Goal: Navigation & Orientation: Find specific page/section

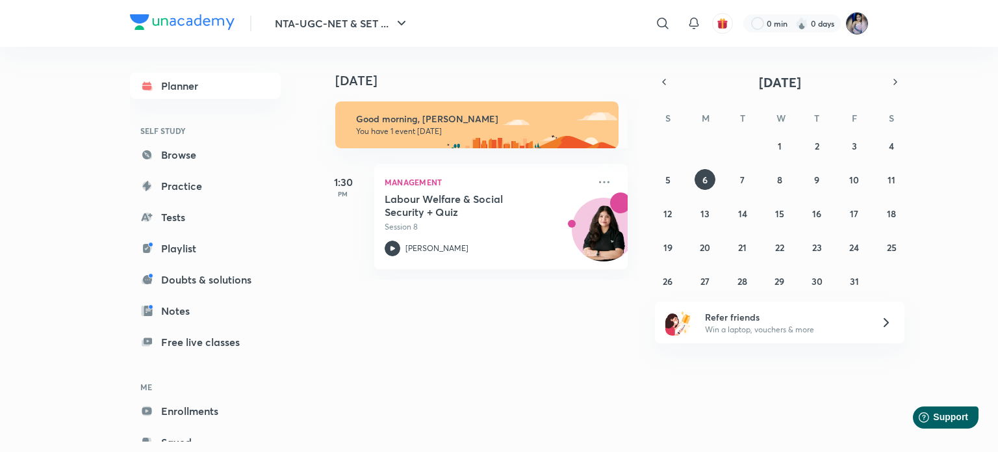
click at [850, 21] on img at bounding box center [857, 23] width 22 height 22
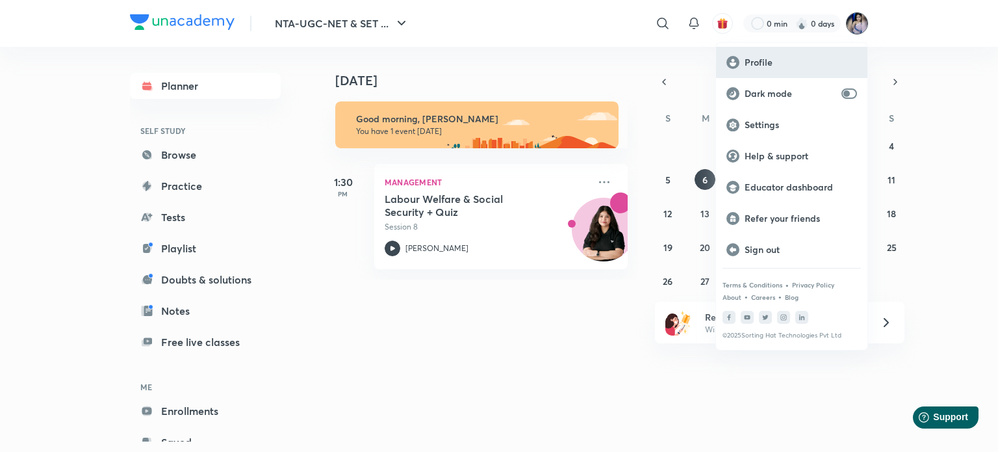
click at [767, 62] on p "Profile" at bounding box center [801, 63] width 112 height 12
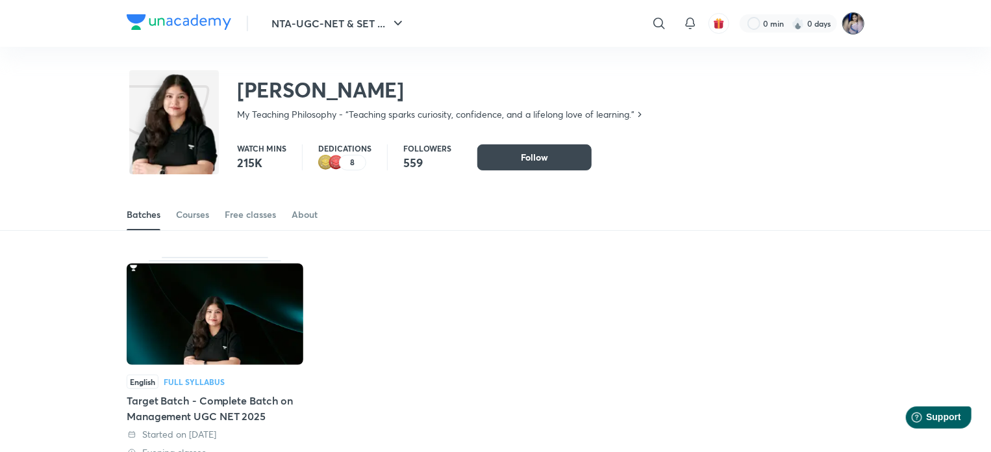
click at [855, 21] on img at bounding box center [854, 23] width 22 height 22
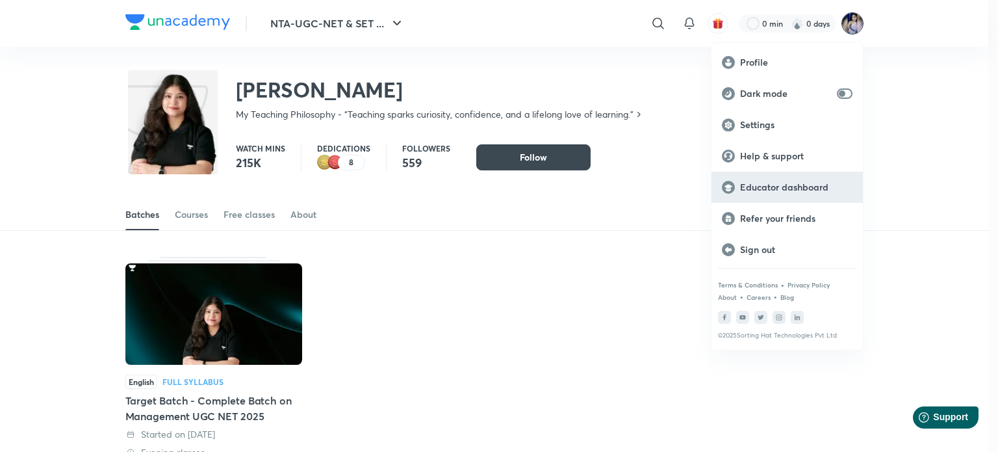
click at [772, 181] on p "Educator dashboard" at bounding box center [796, 187] width 112 height 12
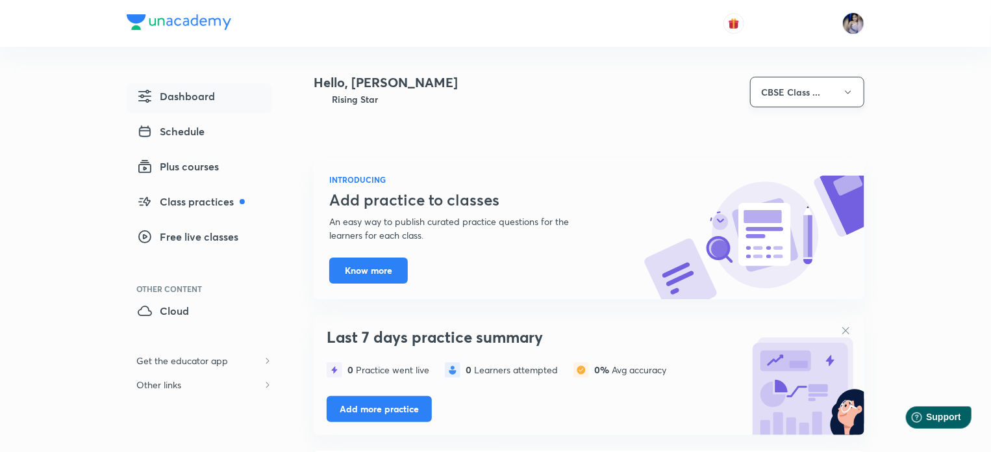
click at [845, 93] on icon "button" at bounding box center [848, 92] width 10 height 10
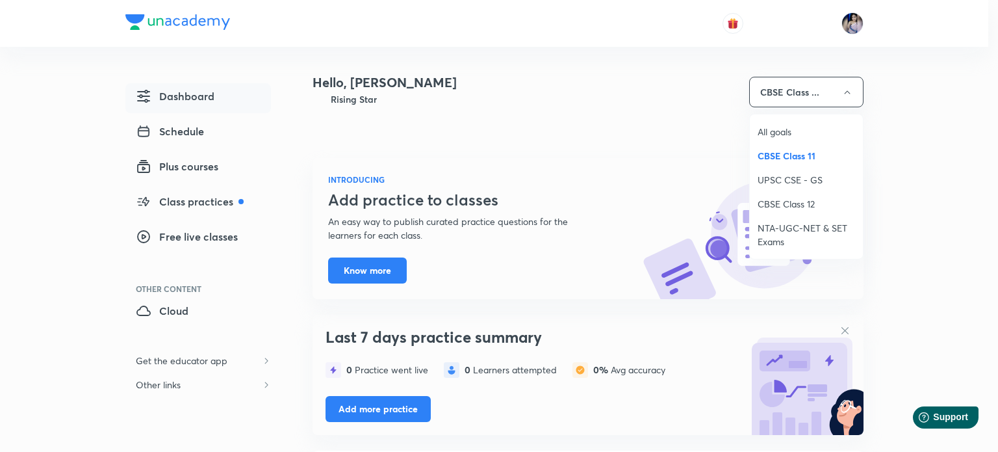
click at [771, 229] on span "NTA-UGC-NET & SET Exams" at bounding box center [806, 234] width 97 height 27
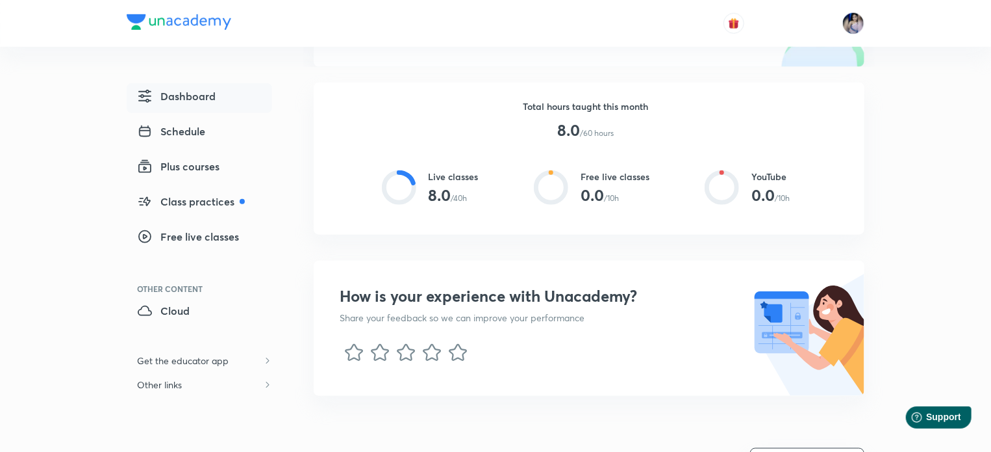
scroll to position [727, 0]
